Goal: Transaction & Acquisition: Purchase product/service

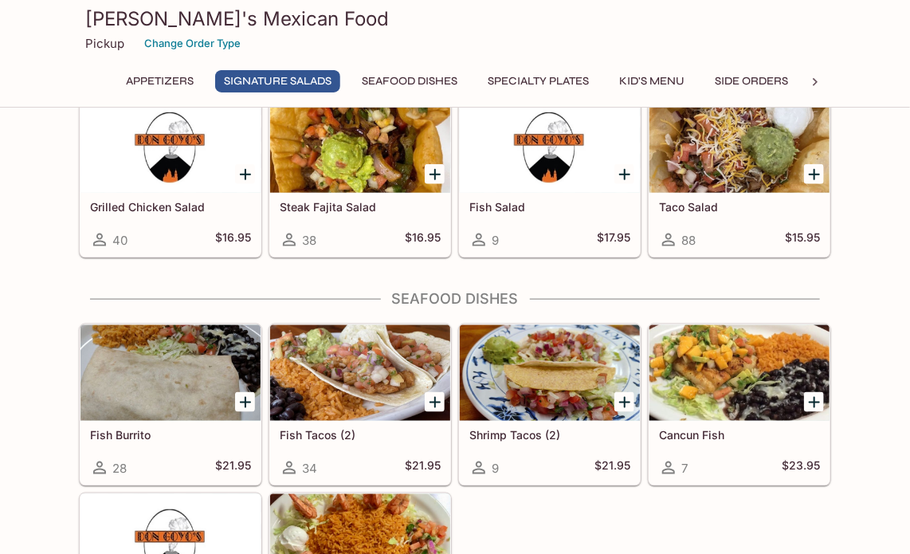
scroll to position [717, 0]
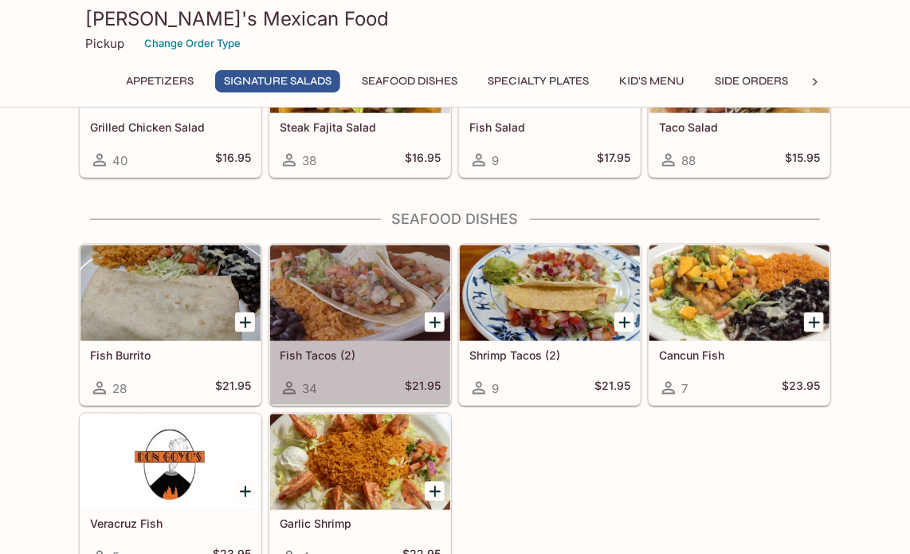
click at [354, 285] on div at bounding box center [360, 294] width 180 height 96
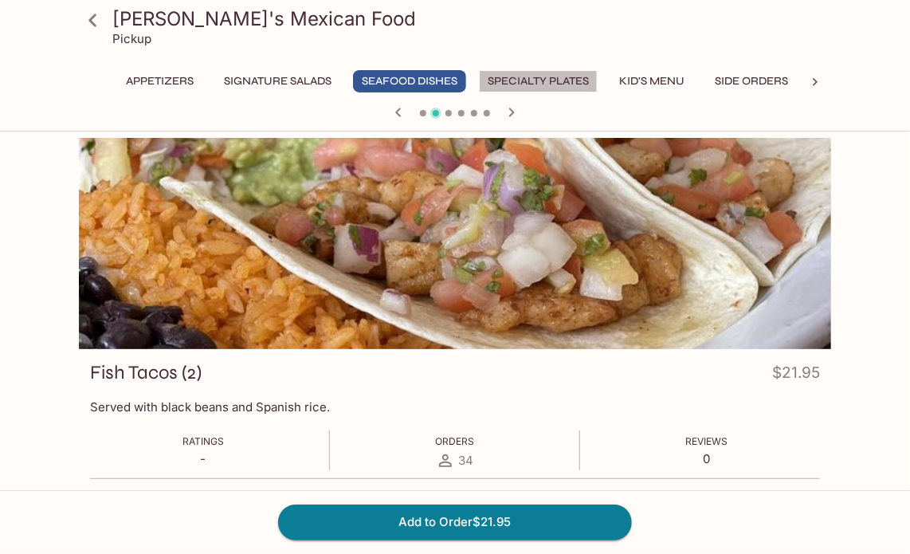
click at [546, 80] on button "Specialty Plates" at bounding box center [538, 81] width 119 height 22
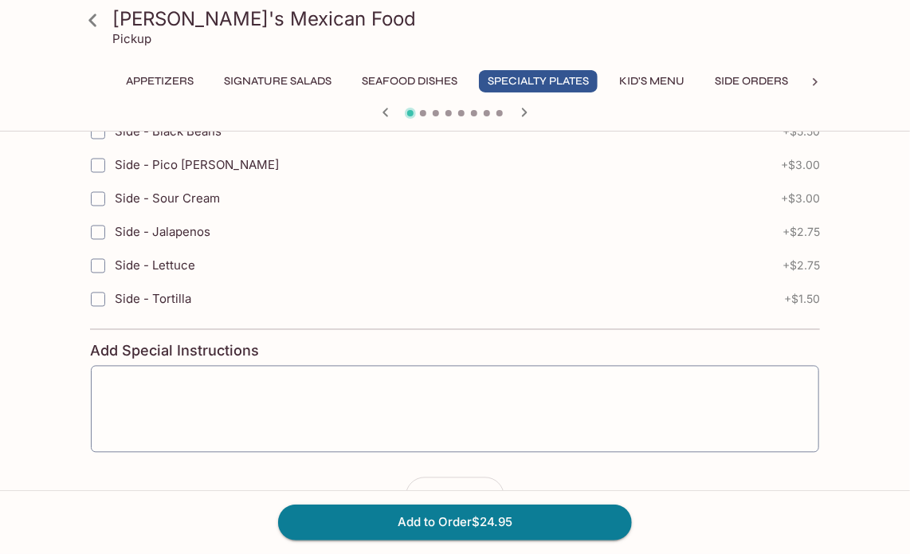
scroll to position [1049, 0]
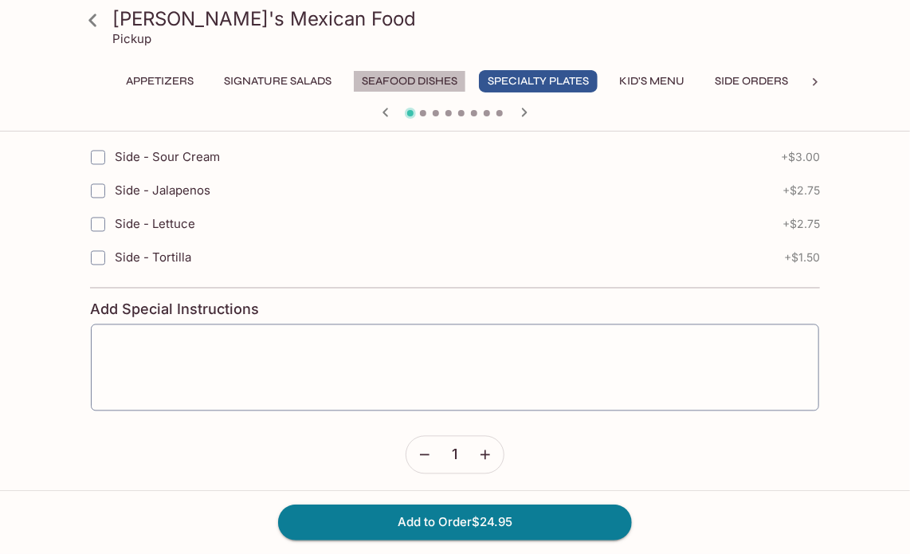
click at [423, 75] on button "Seafood Dishes" at bounding box center [409, 81] width 113 height 22
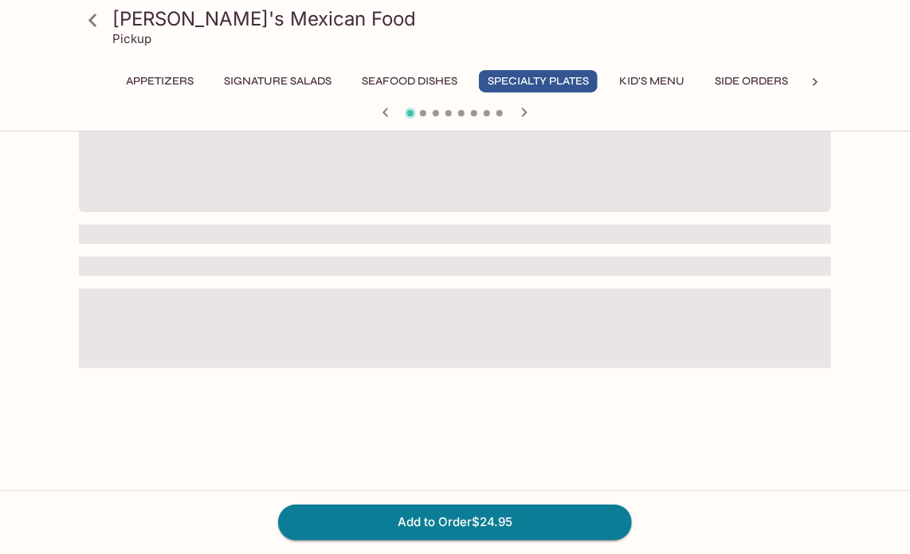
scroll to position [972, 0]
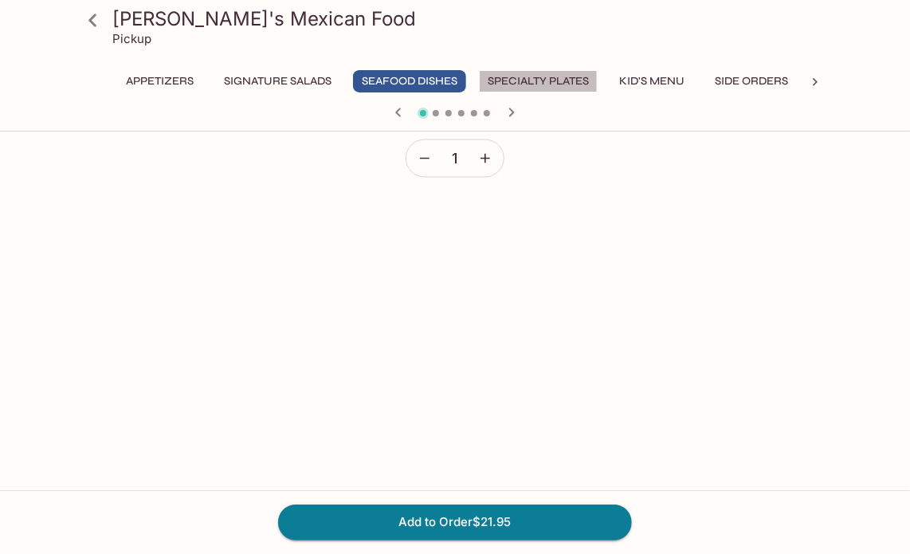
click at [563, 83] on button "Specialty Plates" at bounding box center [538, 81] width 119 height 22
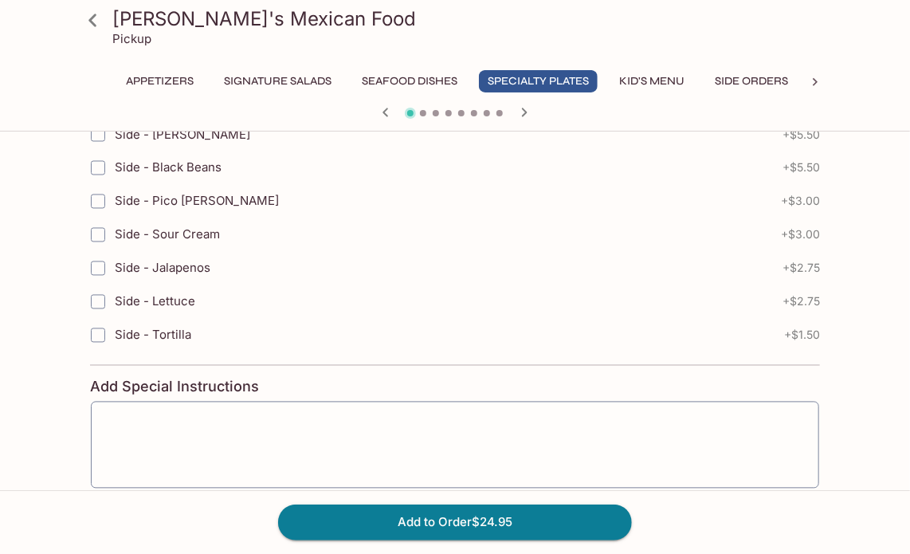
scroll to position [733, 0]
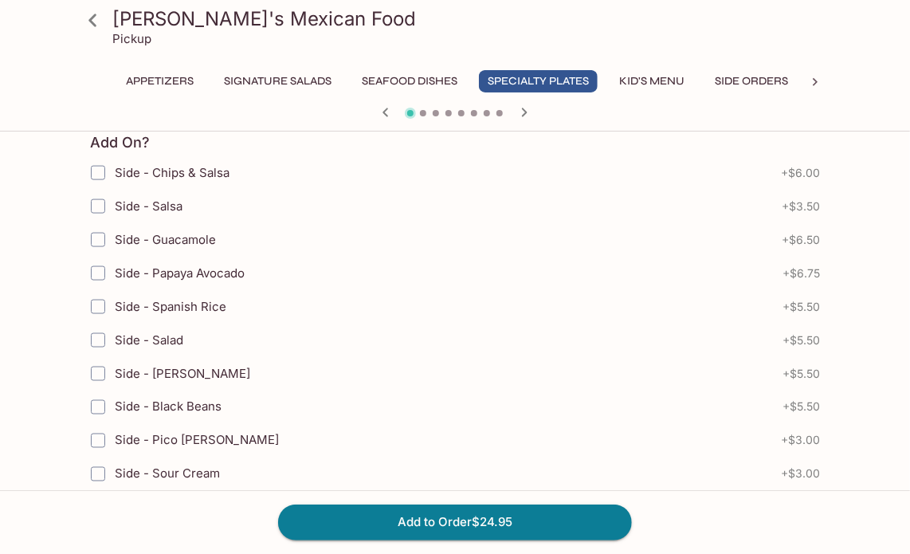
click at [527, 108] on icon "button" at bounding box center [524, 112] width 19 height 19
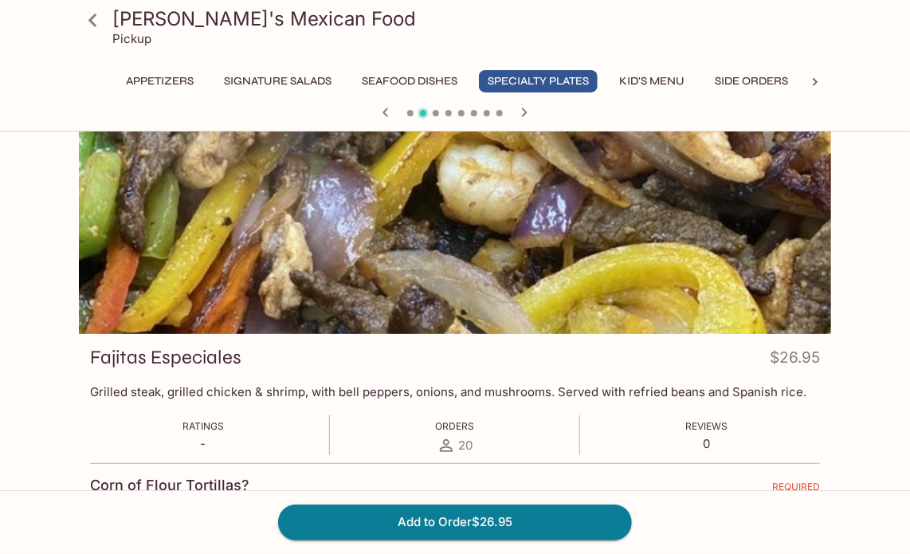
scroll to position [0, 0]
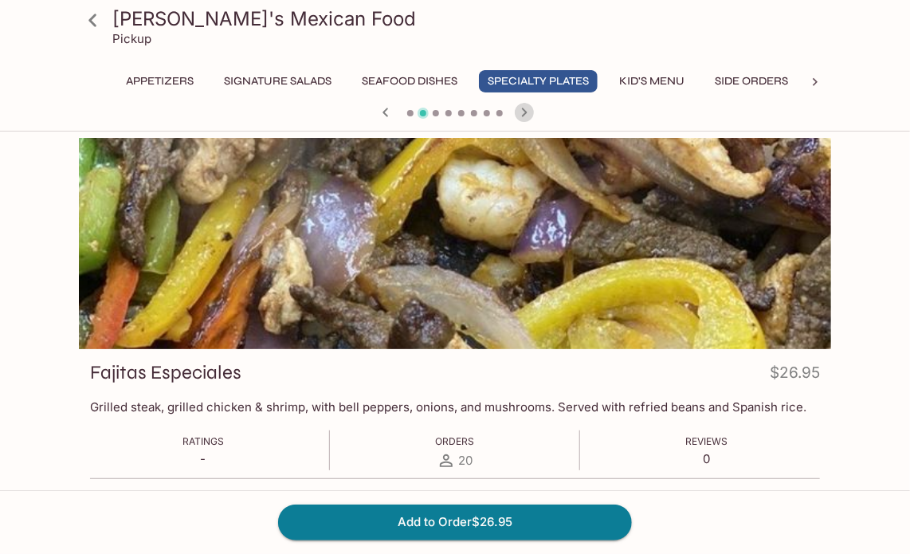
click at [523, 115] on icon "button" at bounding box center [525, 112] width 6 height 9
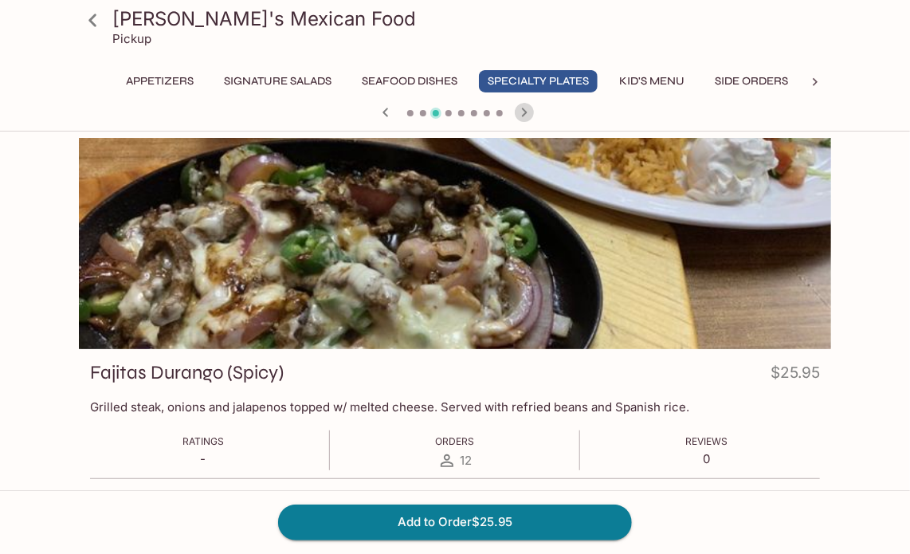
click at [523, 115] on icon "button" at bounding box center [525, 112] width 6 height 9
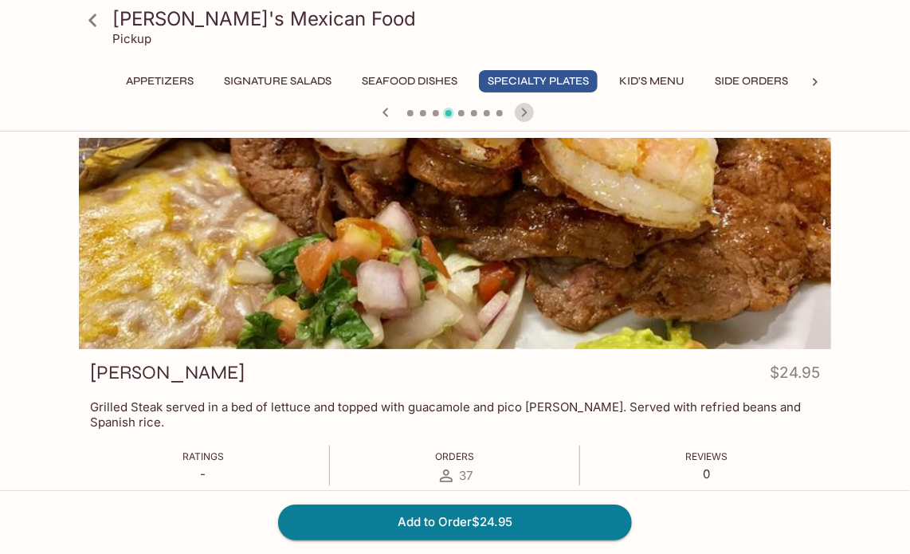
click at [523, 115] on icon "button" at bounding box center [525, 112] width 6 height 9
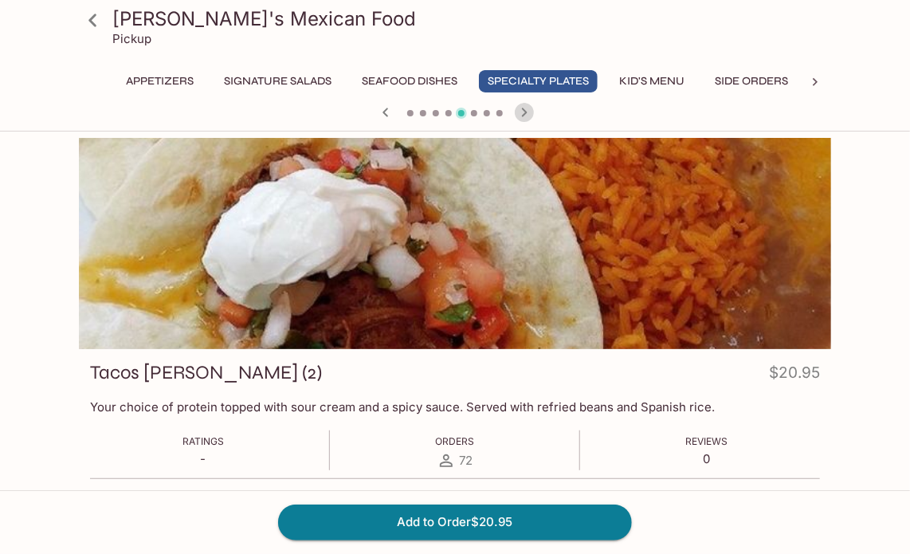
click at [523, 115] on icon "button" at bounding box center [525, 112] width 6 height 9
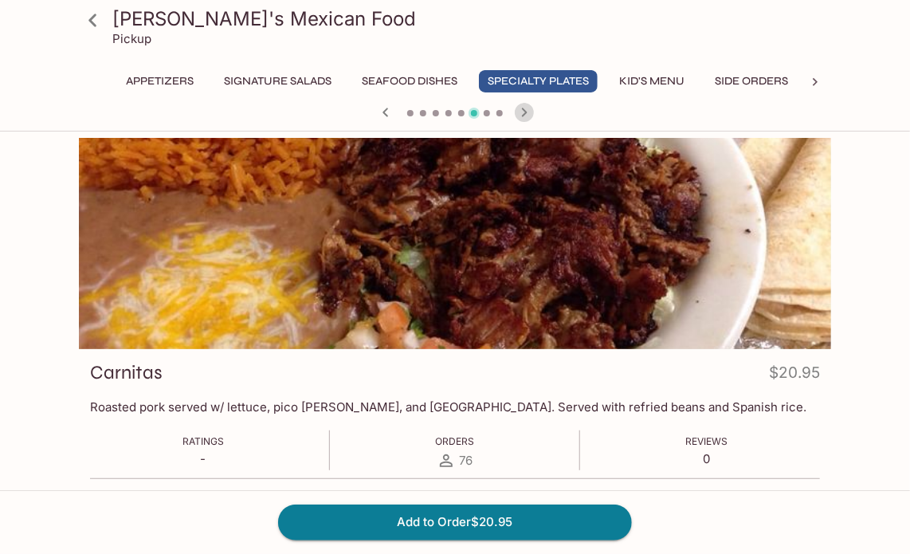
click at [523, 115] on icon "button" at bounding box center [525, 112] width 6 height 9
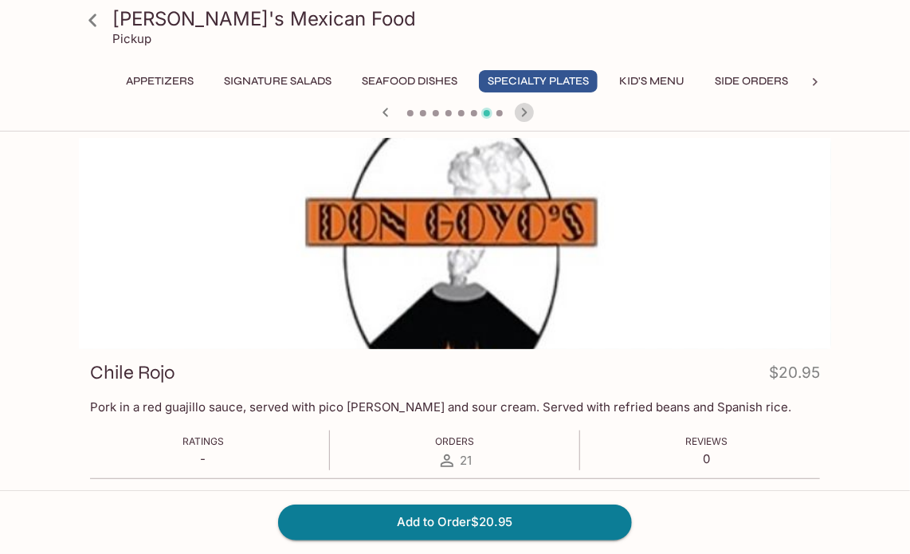
click at [523, 115] on icon "button" at bounding box center [525, 112] width 6 height 9
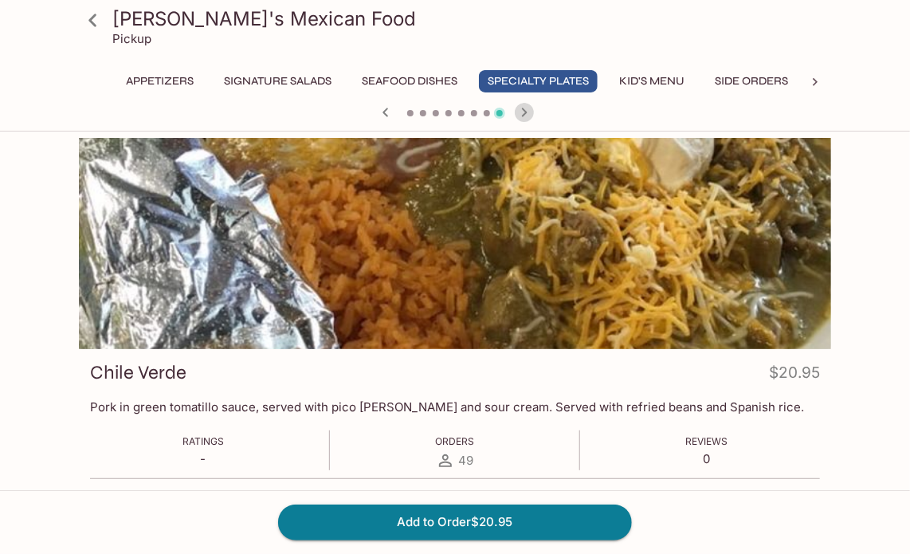
click at [523, 115] on icon "button" at bounding box center [525, 112] width 6 height 9
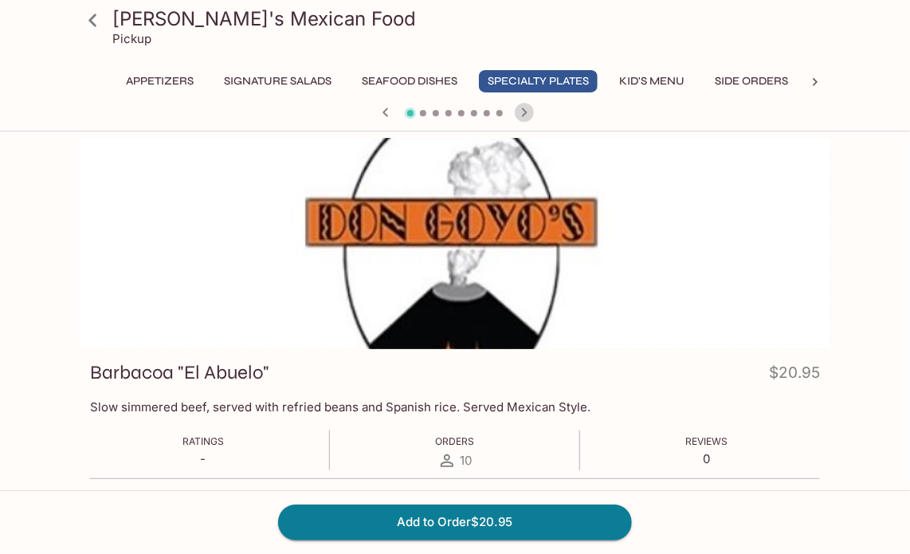
click at [523, 115] on icon "button" at bounding box center [525, 112] width 6 height 9
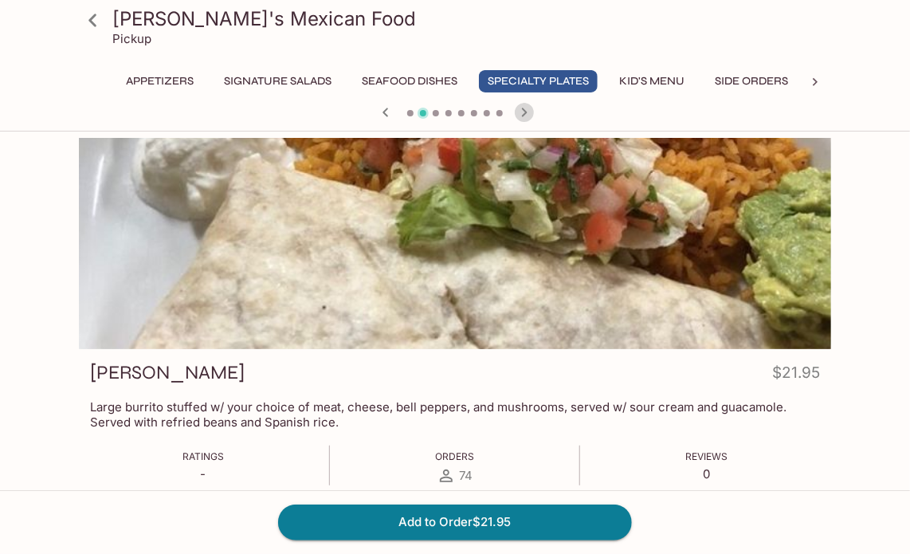
click at [523, 115] on icon "button" at bounding box center [525, 112] width 6 height 9
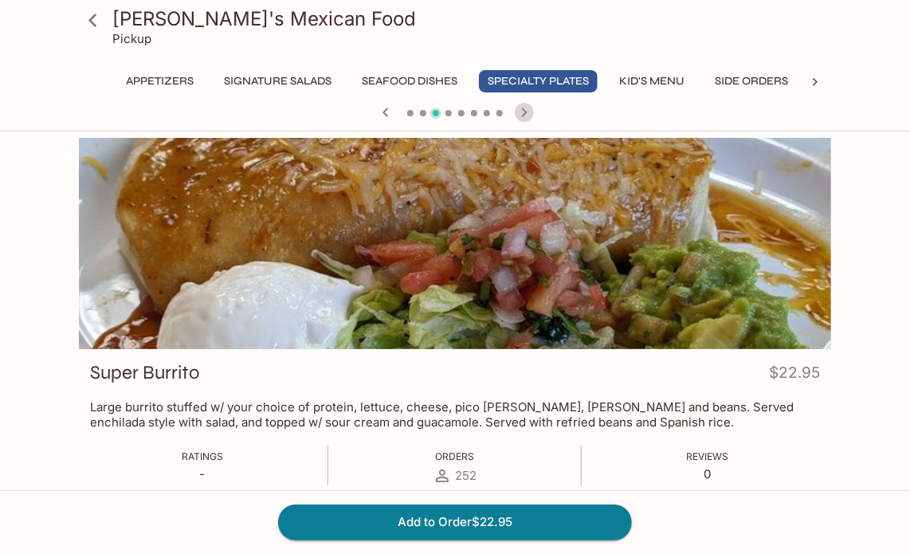
click at [523, 115] on icon "button" at bounding box center [525, 112] width 6 height 9
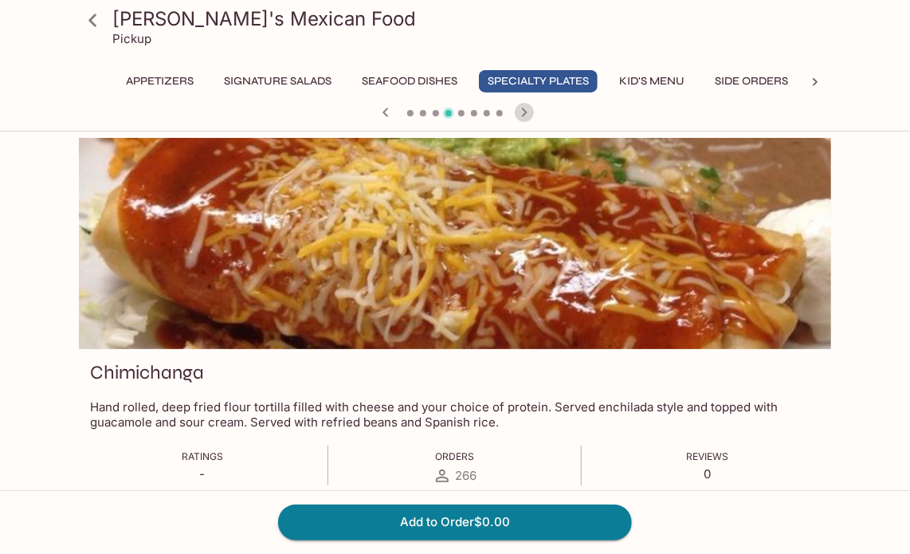
click at [523, 115] on icon "button" at bounding box center [525, 112] width 6 height 9
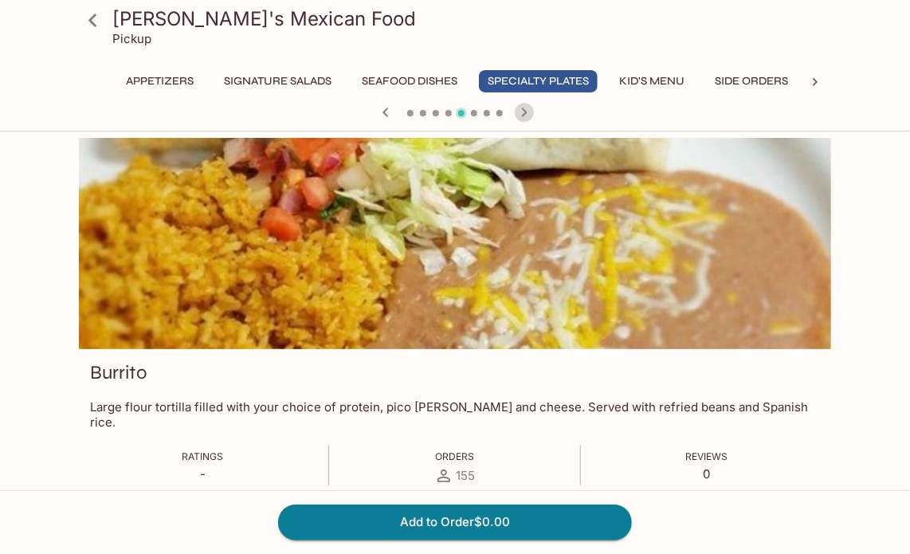
click at [523, 115] on icon "button" at bounding box center [525, 112] width 6 height 9
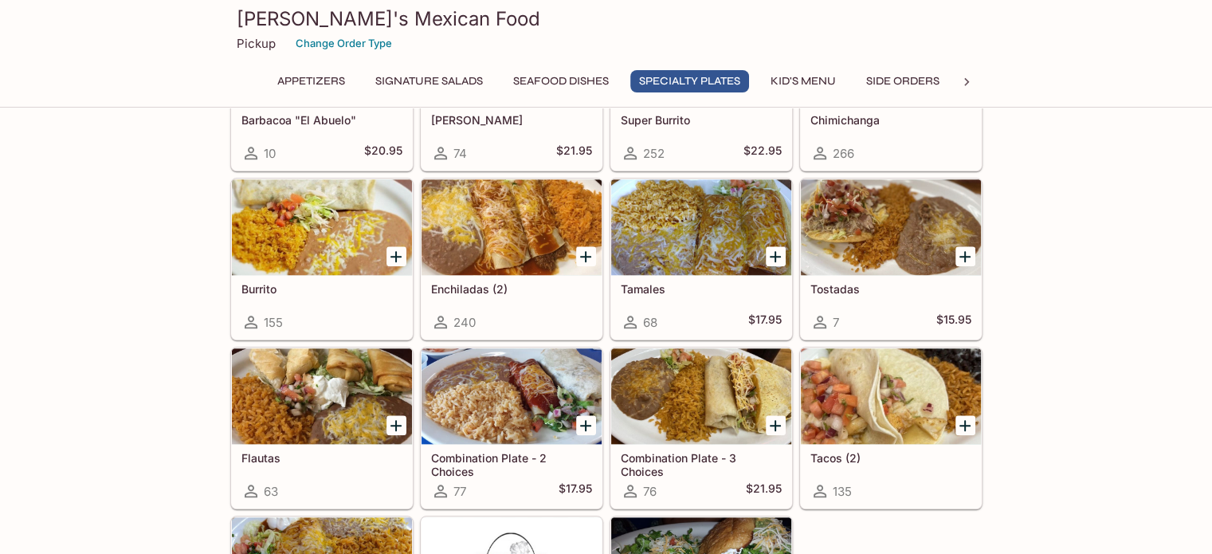
scroll to position [1754, 0]
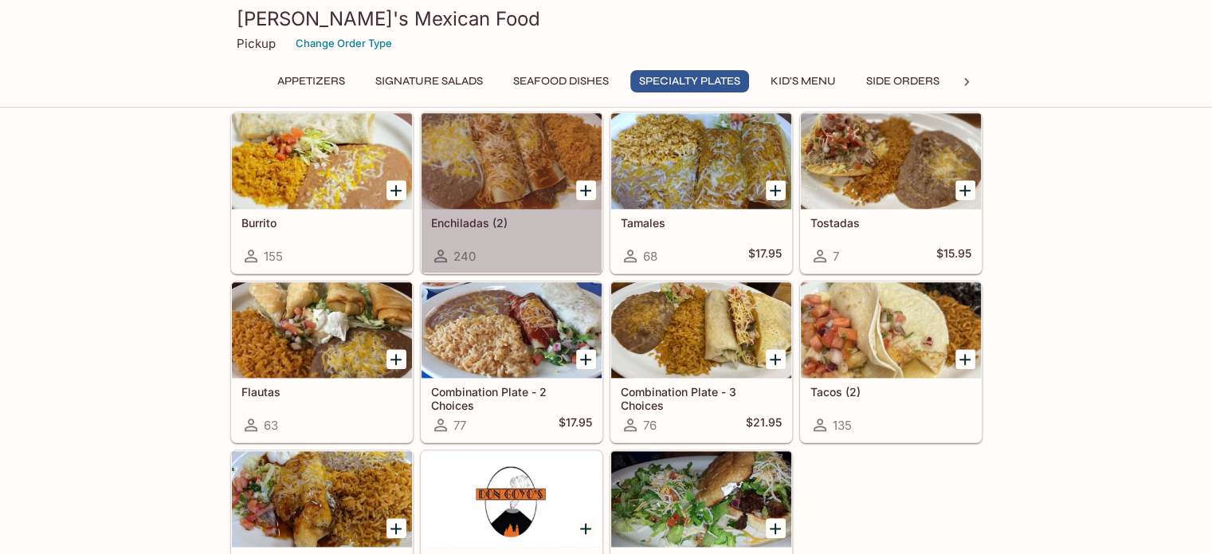
click at [466, 216] on h5 "Enchiladas (2)" at bounding box center [511, 223] width 161 height 14
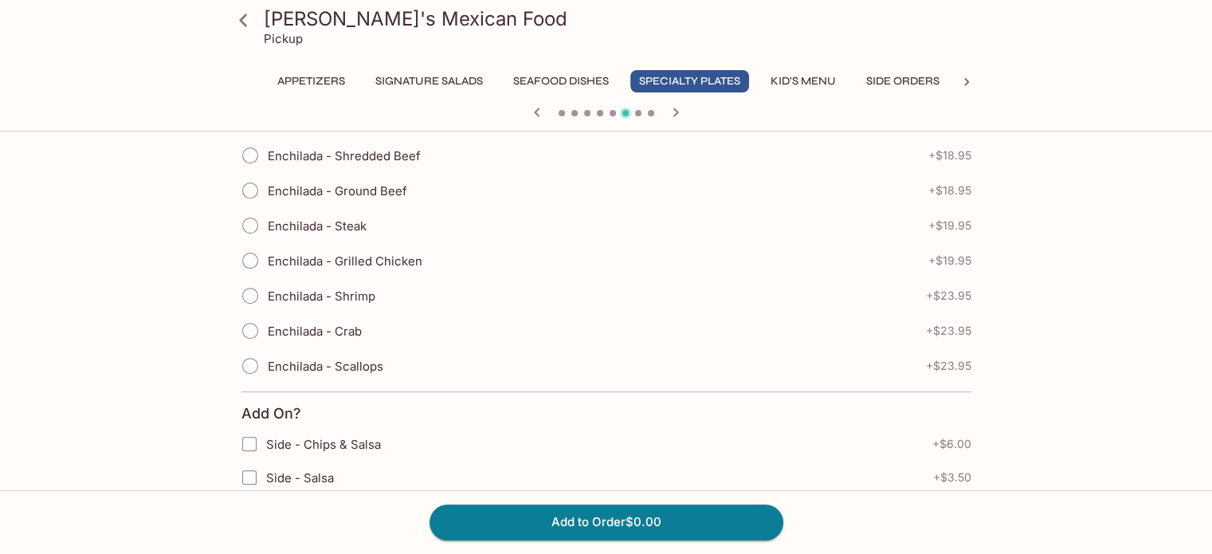
scroll to position [399, 0]
